Goal: Find contact information: Find contact information

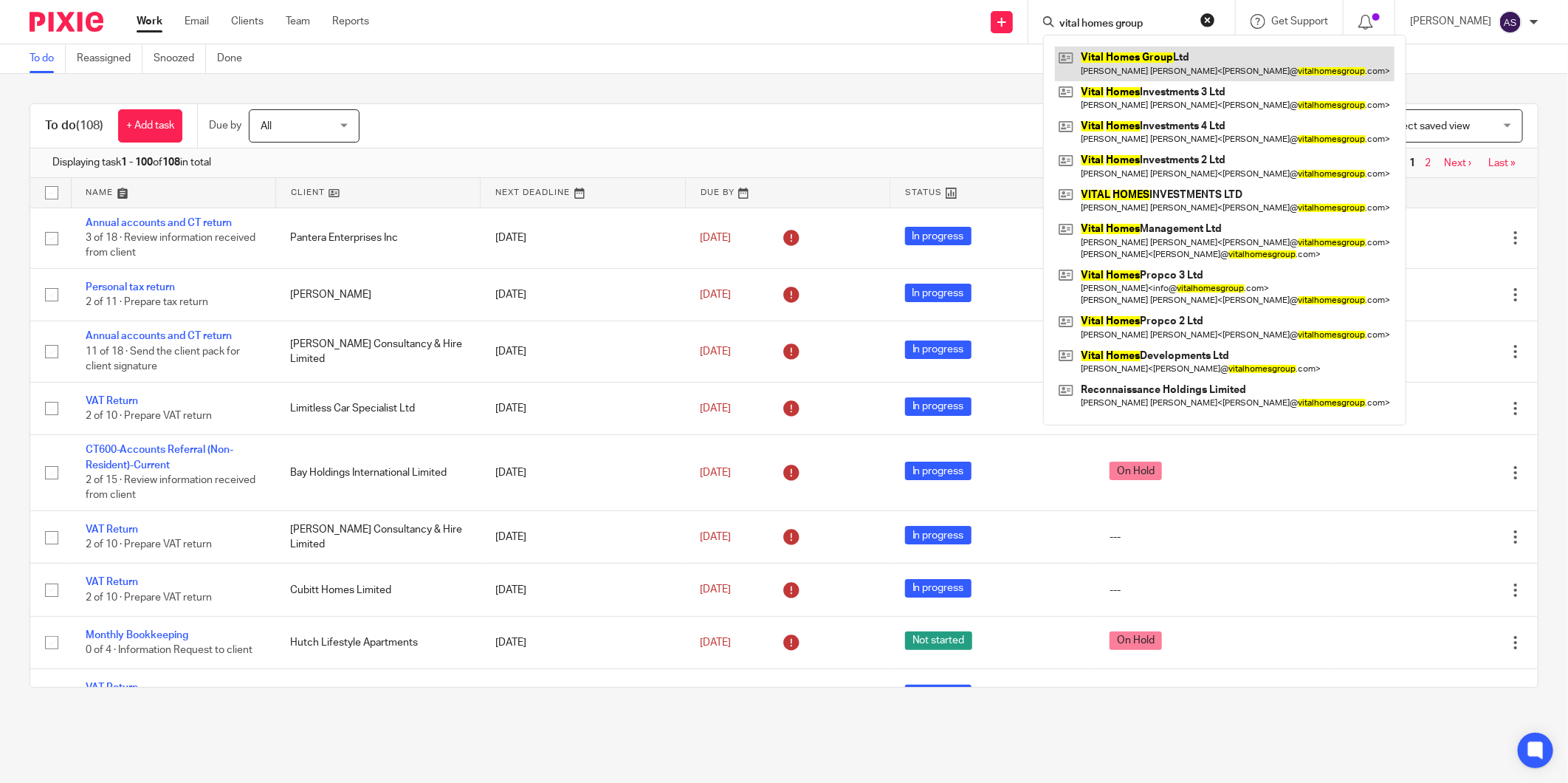
type input "vital homes group"
click at [1156, 59] on link at bounding box center [1224, 63] width 339 height 34
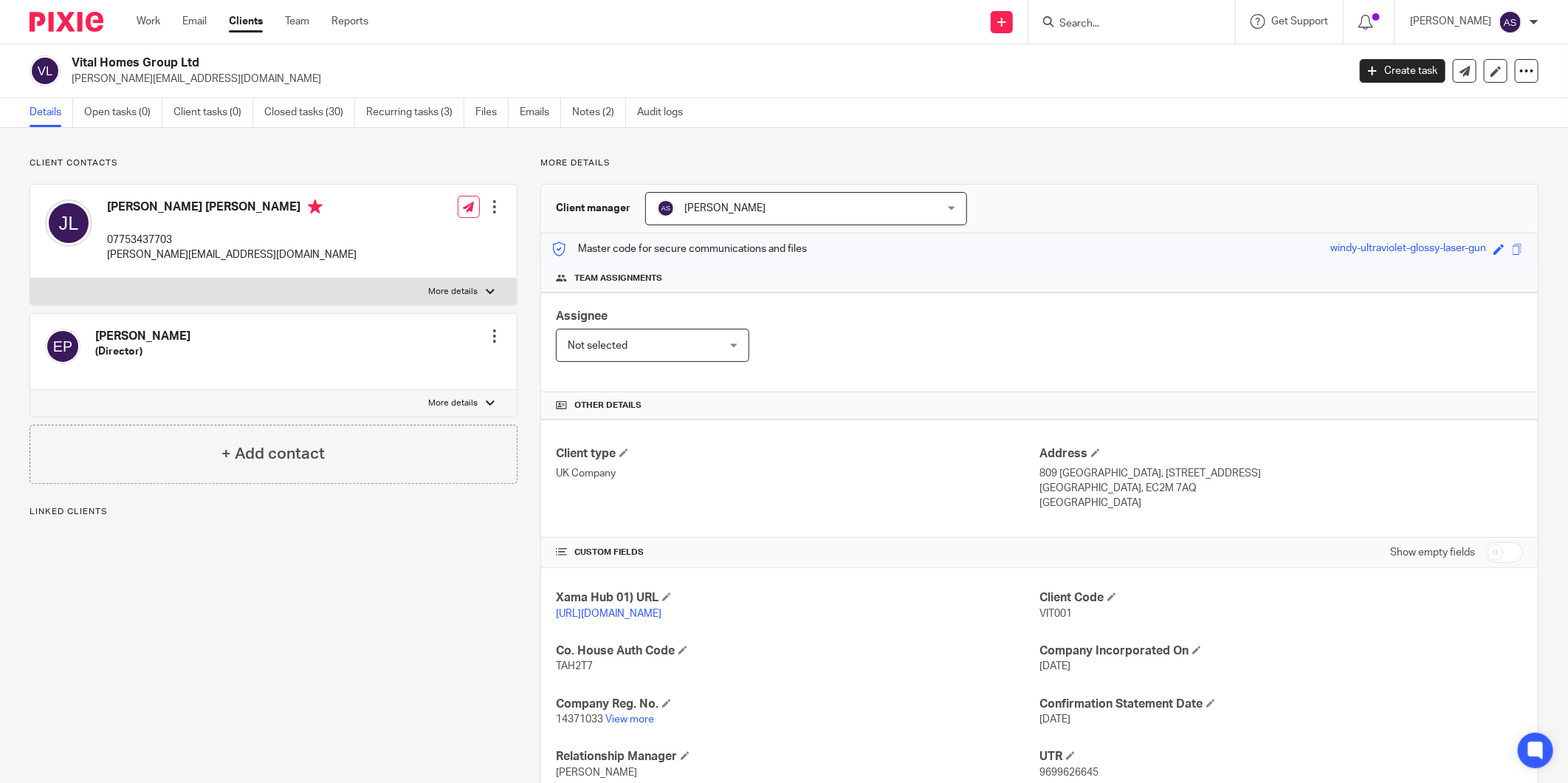
scroll to position [157, 0]
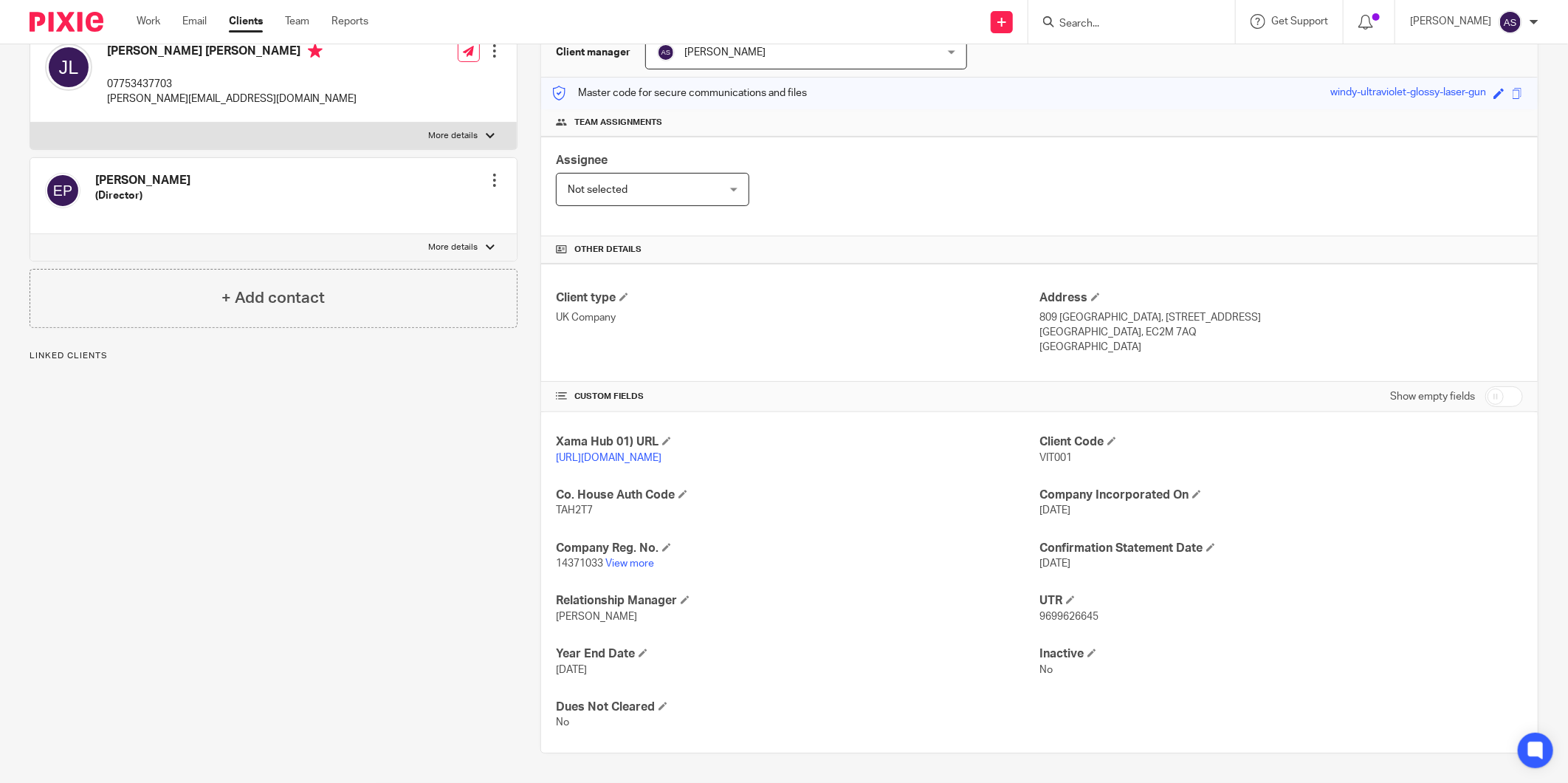
click at [1071, 617] on span "9699626645" at bounding box center [1069, 616] width 59 height 10
copy span "9699626645"
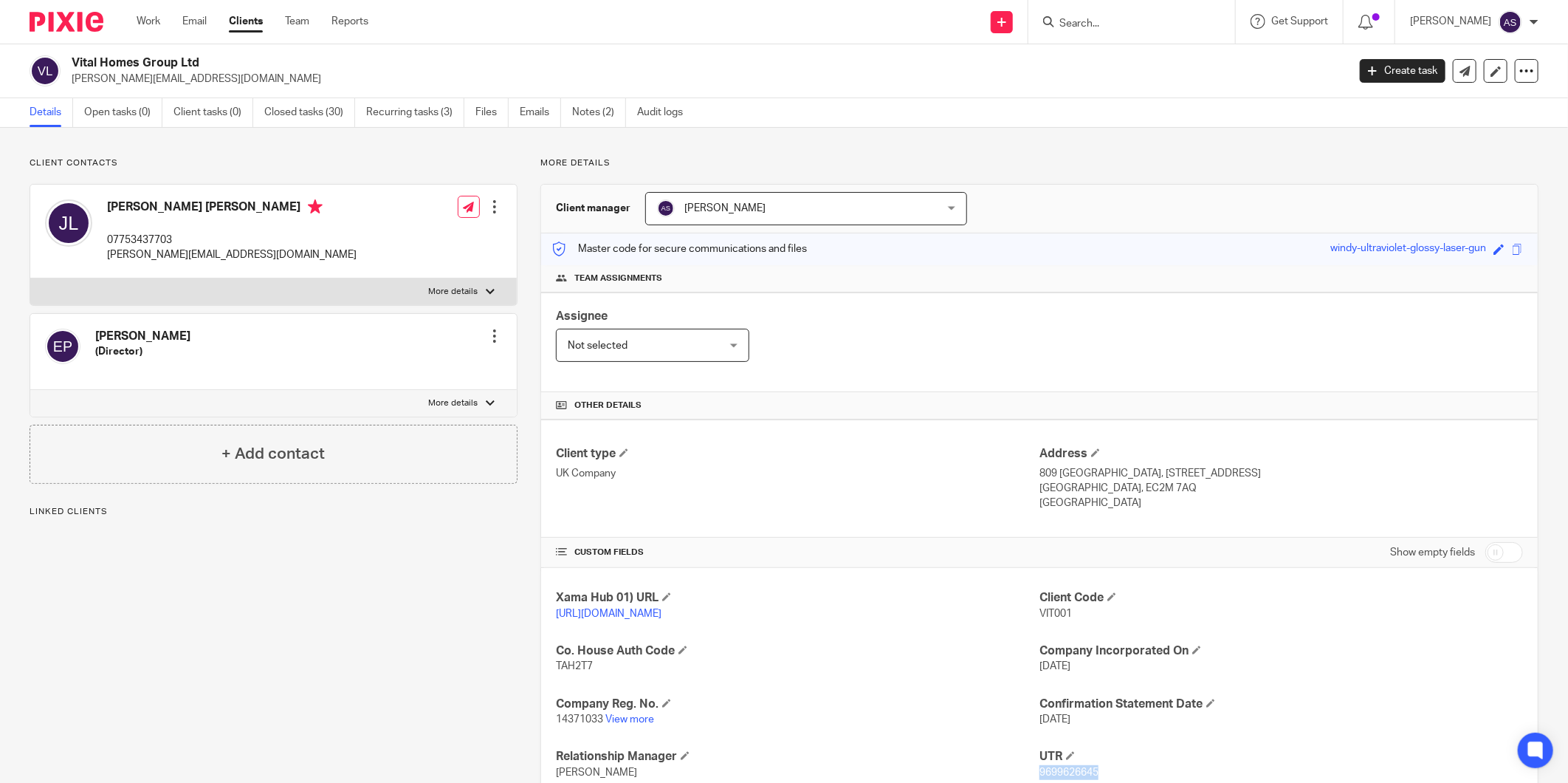
copy h2 "Vital Homes Group Ltd"
drag, startPoint x: 220, startPoint y: 60, endPoint x: 69, endPoint y: 61, distance: 151.0
click at [69, 61] on div "Vital Homes Group Ltd james@vitalhomesgroup.com" at bounding box center [683, 71] width 1308 height 31
click at [630, 719] on link "View more" at bounding box center [629, 719] width 49 height 10
